Goal: Find specific page/section: Find specific page/section

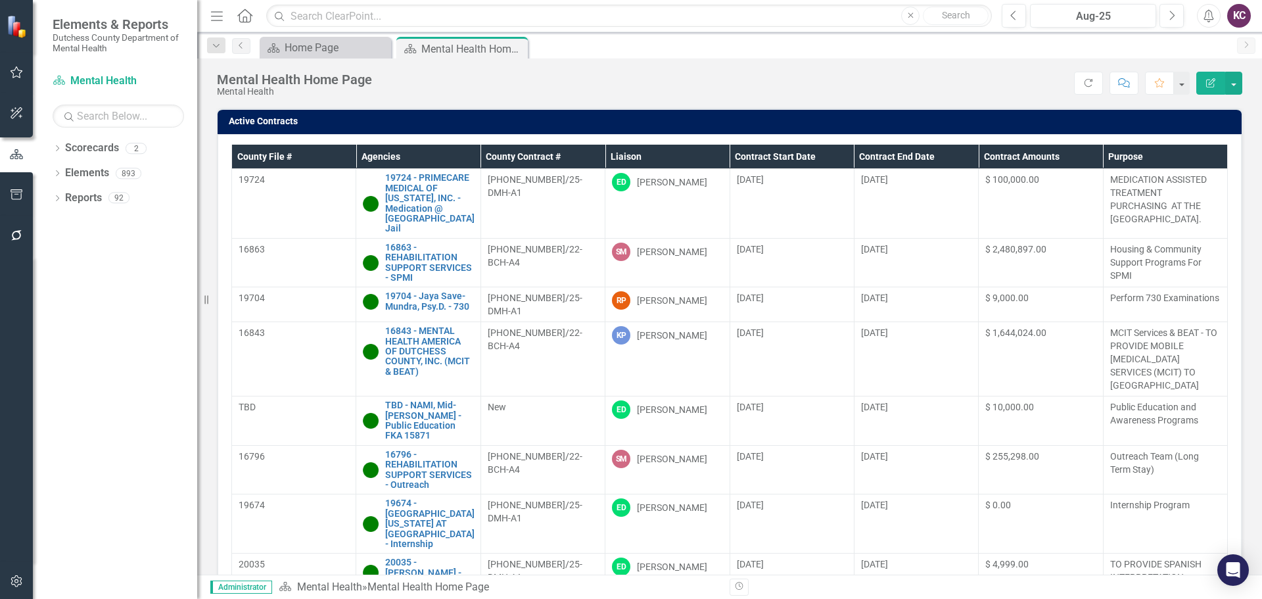
click at [859, 84] on div "Score: N/A Aug-25 Completed Refresh Comment Favorite Edit Report" at bounding box center [811, 83] width 864 height 22
click at [592, 59] on div "Mental Health Home Page Mental Health Score: N/A Aug-25 Completed Refresh Comme…" at bounding box center [729, 78] width 1065 height 39
click at [661, 76] on div "Score: N/A Aug-25 Completed Refresh Comment Favorite Edit Report" at bounding box center [811, 83] width 864 height 22
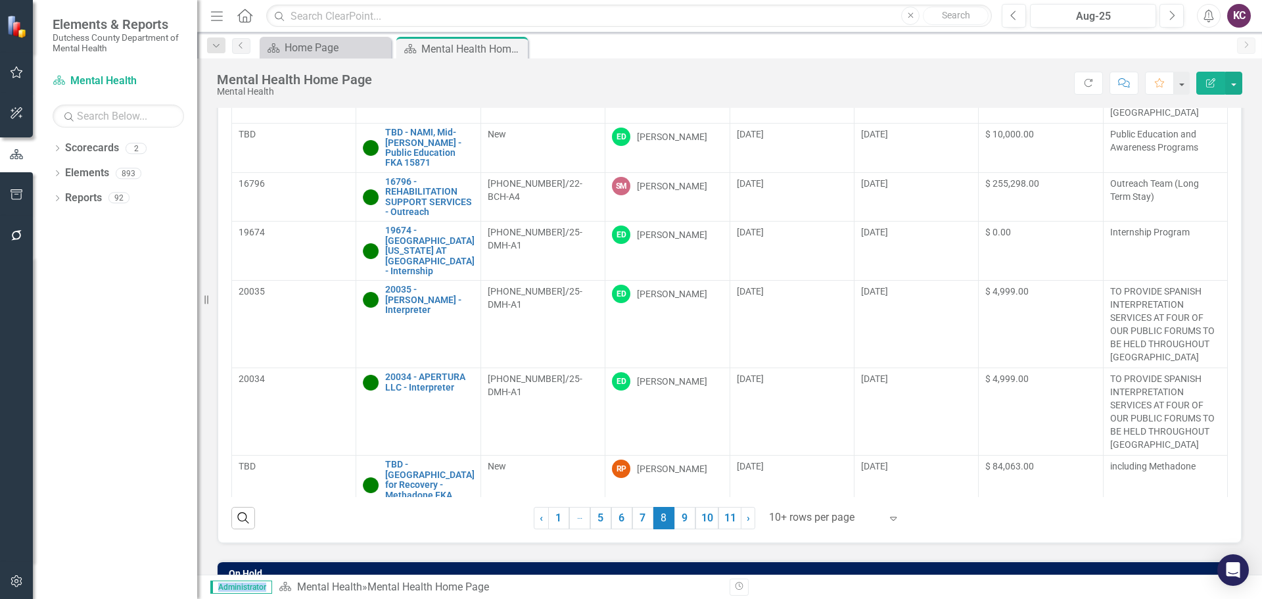
scroll to position [329, 0]
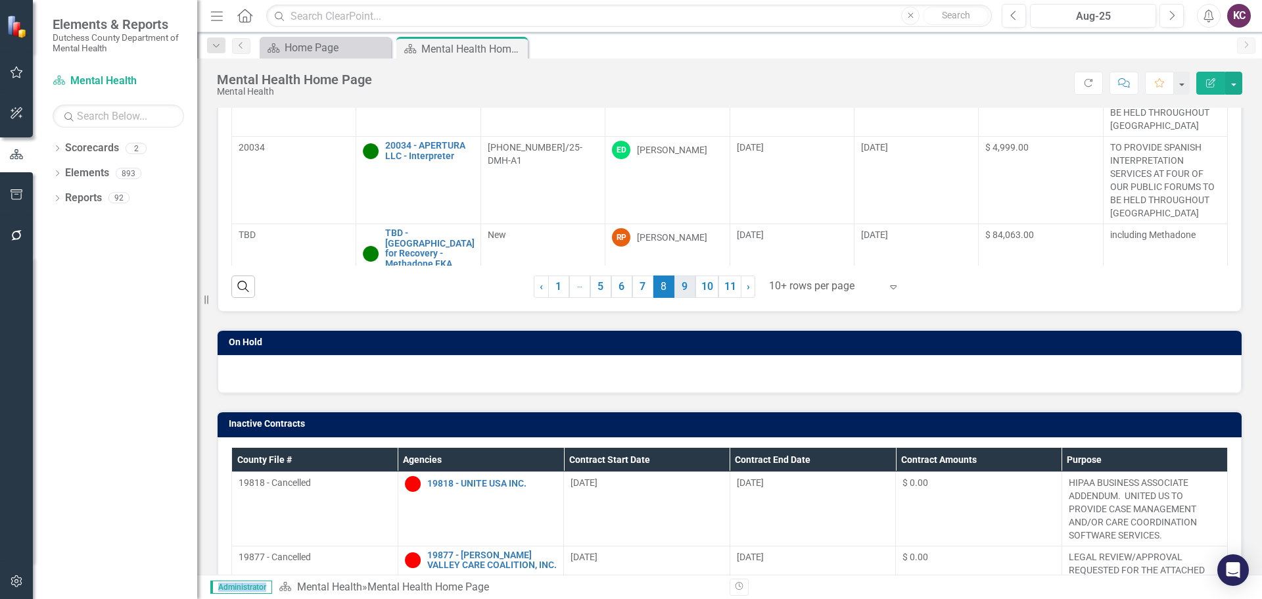
click at [674, 285] on link "9" at bounding box center [684, 286] width 21 height 22
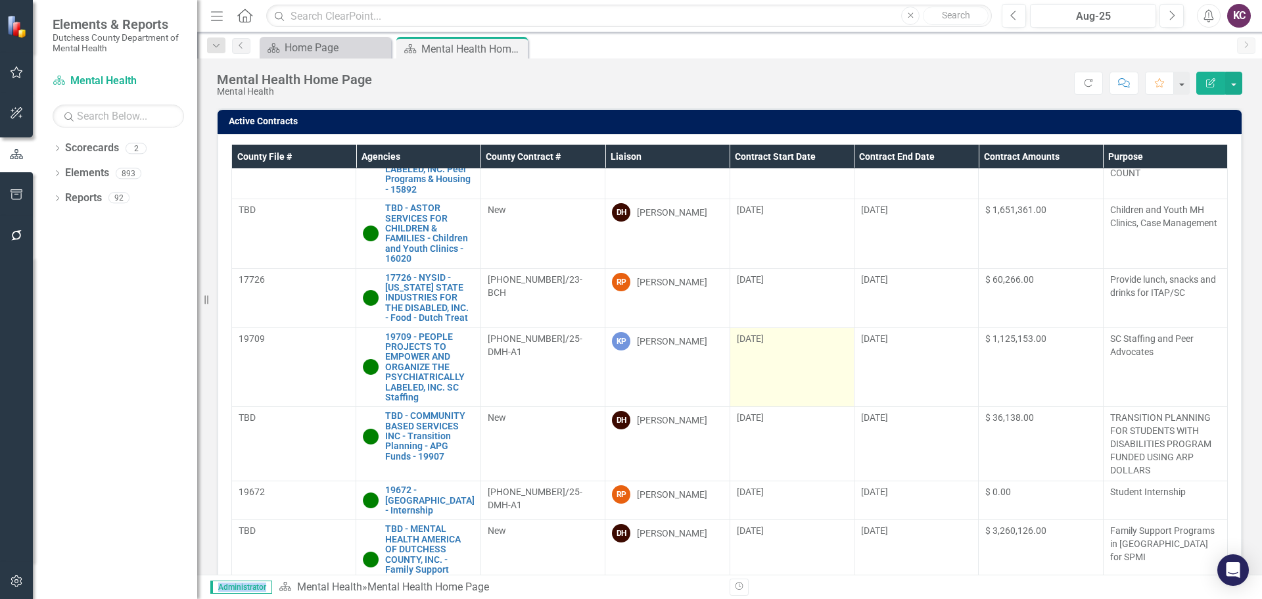
scroll to position [279, 0]
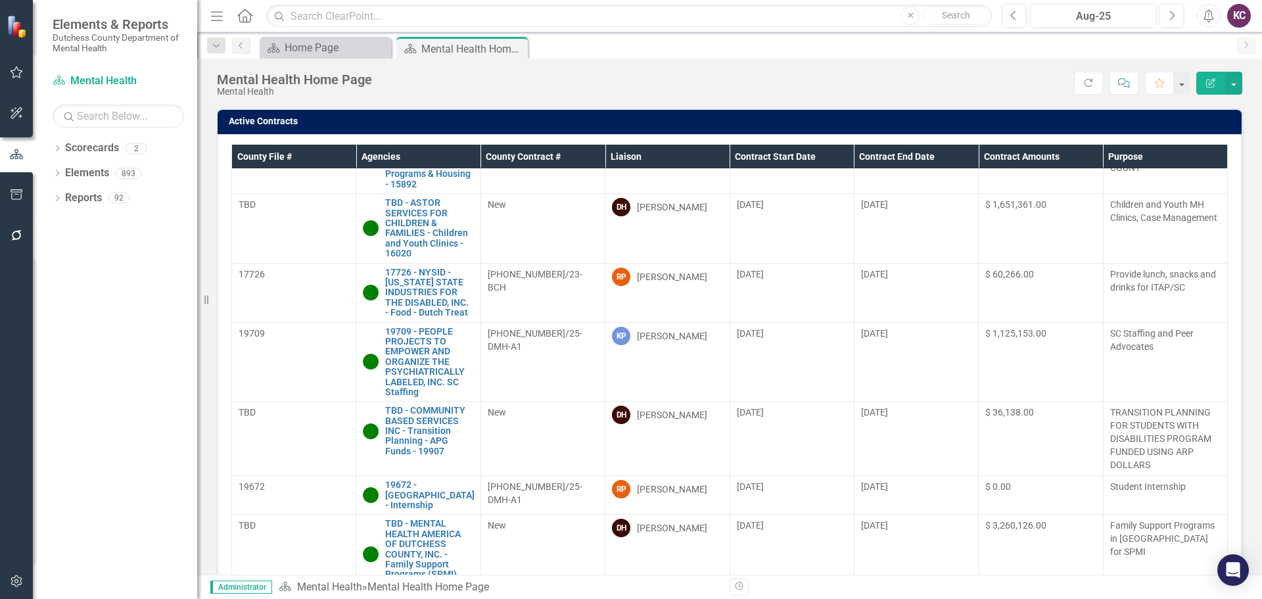
click at [114, 431] on div "Dropdown Scorecards 2 Dutchess County Mental Health Dropdown Elements 893 Dropd…" at bounding box center [115, 367] width 164 height 461
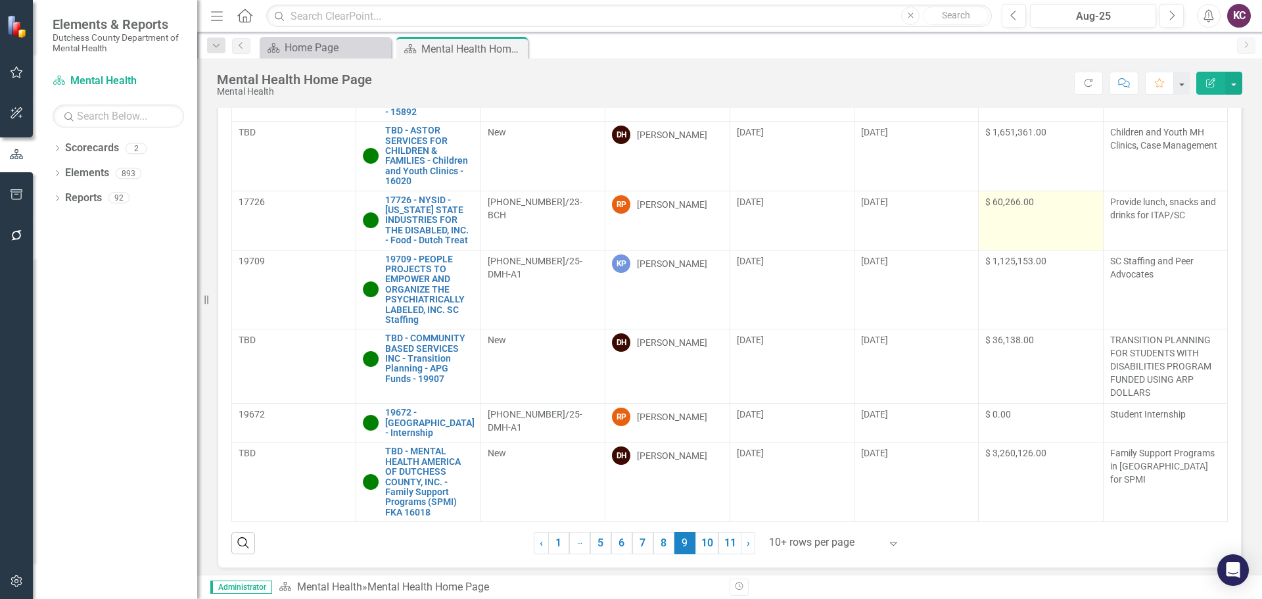
scroll to position [0, 0]
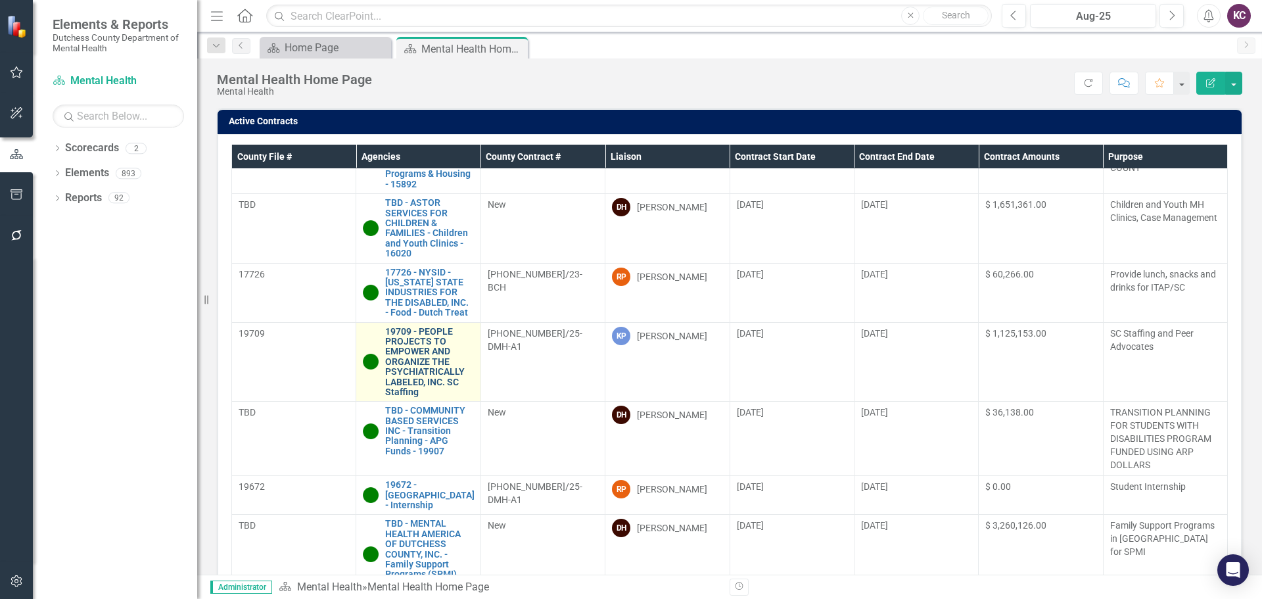
click at [408, 345] on link "19709 - PEOPLE PROJECTS TO EMPOWER AND ORGANIZE THE PSYCHIATRICALLY LABELED, IN…" at bounding box center [429, 362] width 88 height 71
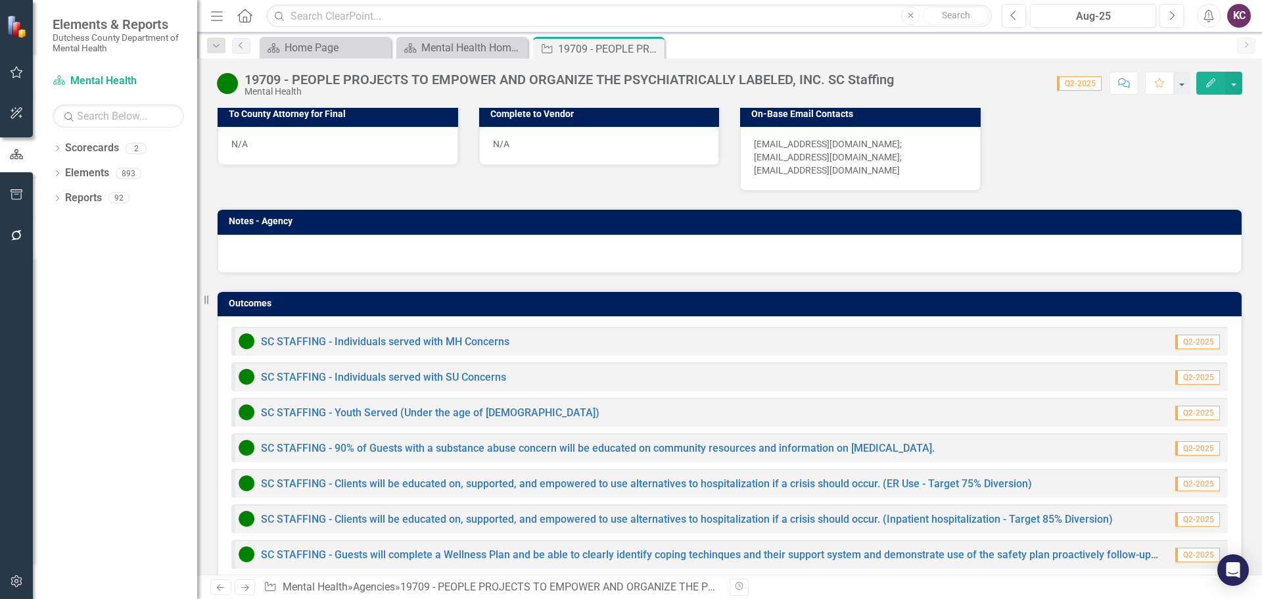
scroll to position [826, 0]
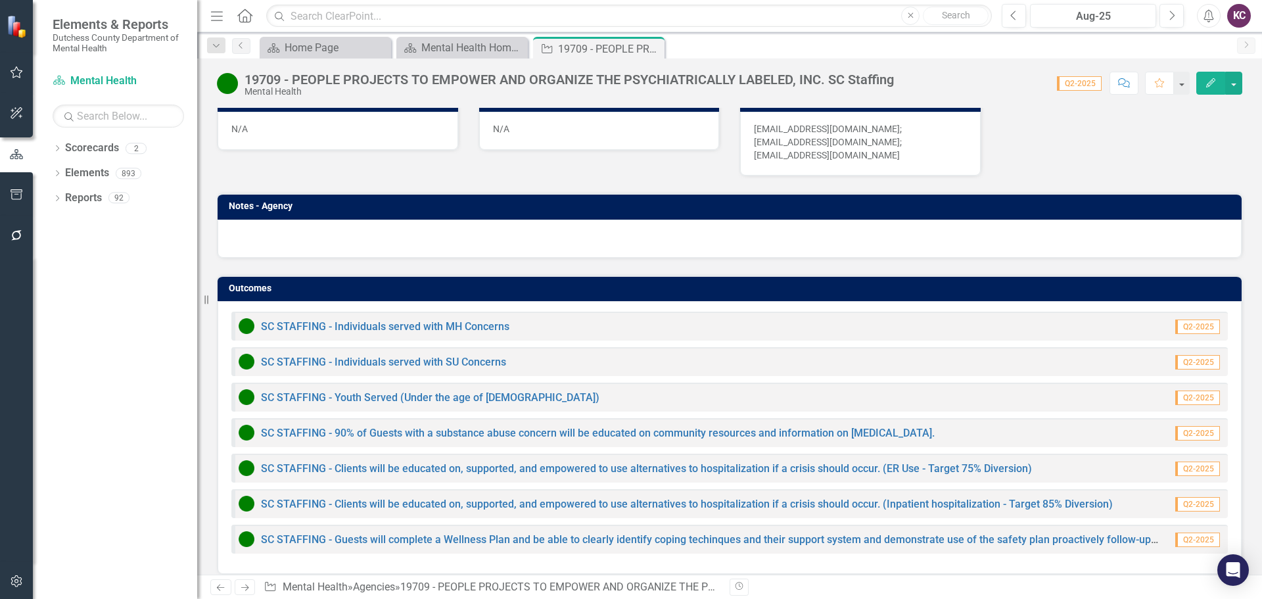
click at [1019, 99] on div "19709 - PEOPLE PROJECTS TO EMPOWER AND ORGANIZE THE PSYCHIATRICALLY LABELED, IN…" at bounding box center [729, 317] width 1065 height 516
click at [55, 426] on div "Dropdown Scorecards 2 Dutchess County Mental Health Dropdown Elements 893 Dropd…" at bounding box center [115, 367] width 164 height 461
